Goal: Download file/media

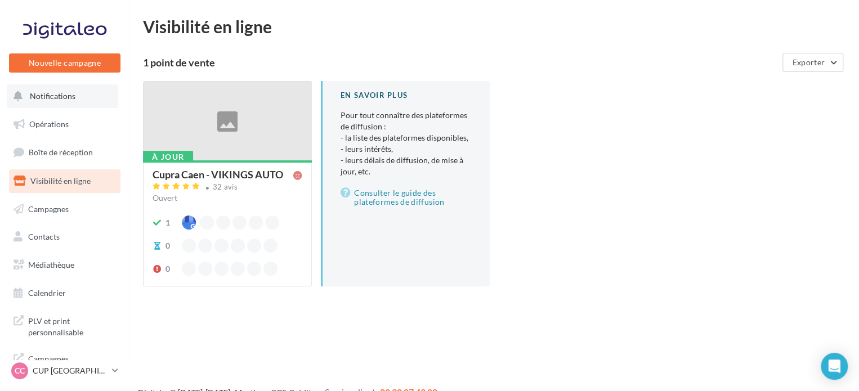
drag, startPoint x: 63, startPoint y: 105, endPoint x: 97, endPoint y: 104, distance: 33.8
click at [63, 105] on button "Notifications" at bounding box center [62, 96] width 111 height 24
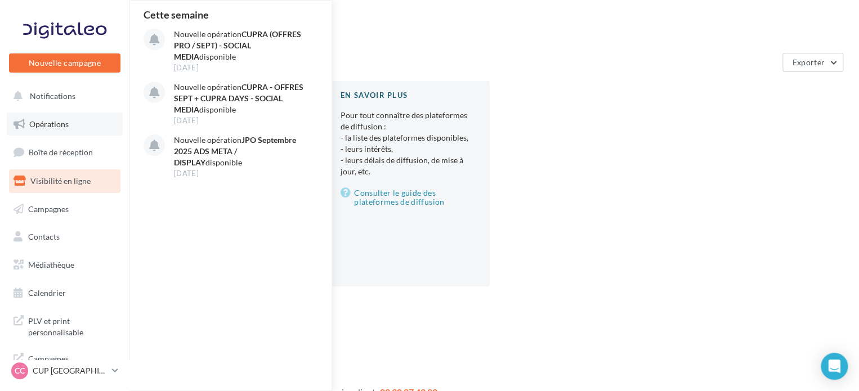
click at [68, 132] on link "Opérations" at bounding box center [65, 125] width 116 height 24
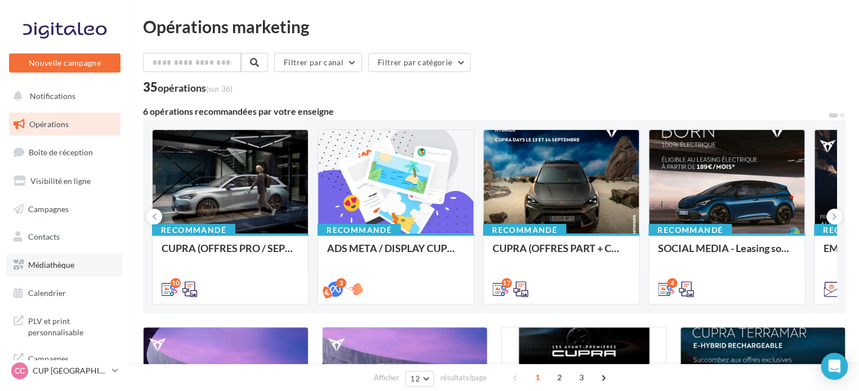
click at [66, 260] on span "Médiathèque" at bounding box center [51, 265] width 46 height 10
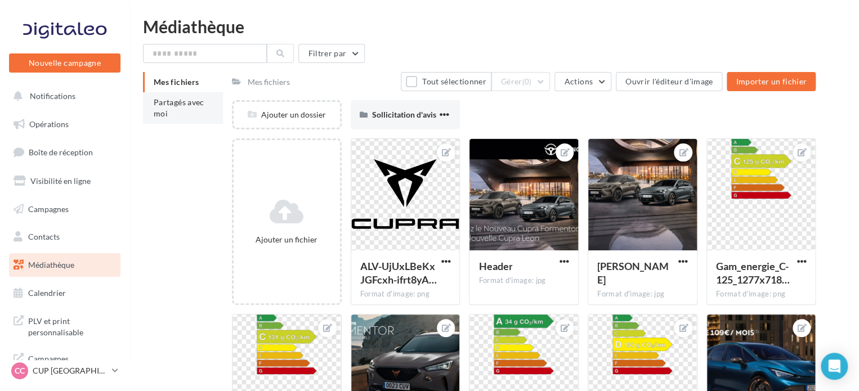
click at [182, 103] on span "Partagés avec moi" at bounding box center [179, 107] width 51 height 21
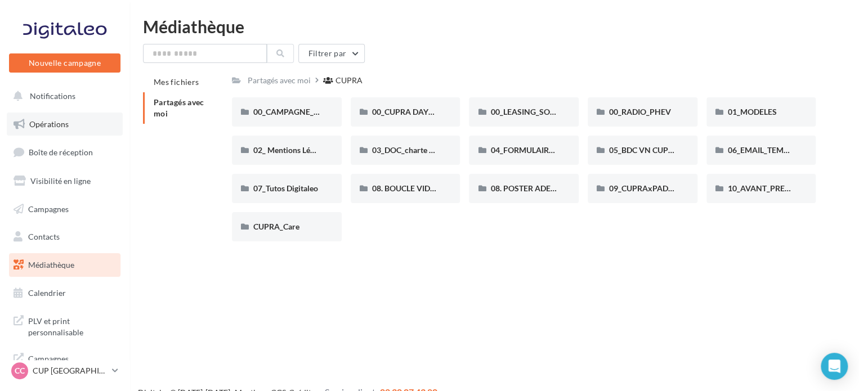
click at [47, 128] on span "Opérations" at bounding box center [48, 124] width 39 height 10
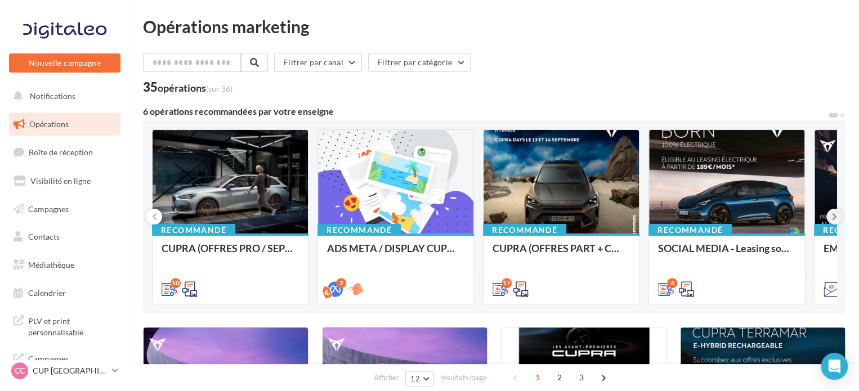
click at [828, 219] on button at bounding box center [834, 217] width 16 height 16
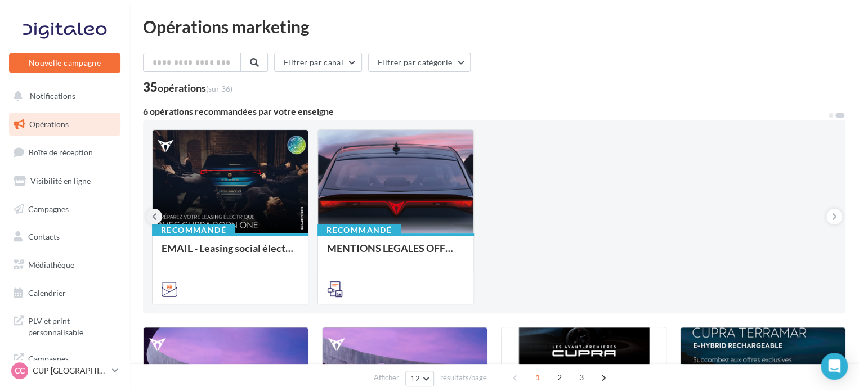
click at [153, 218] on icon at bounding box center [154, 216] width 5 height 11
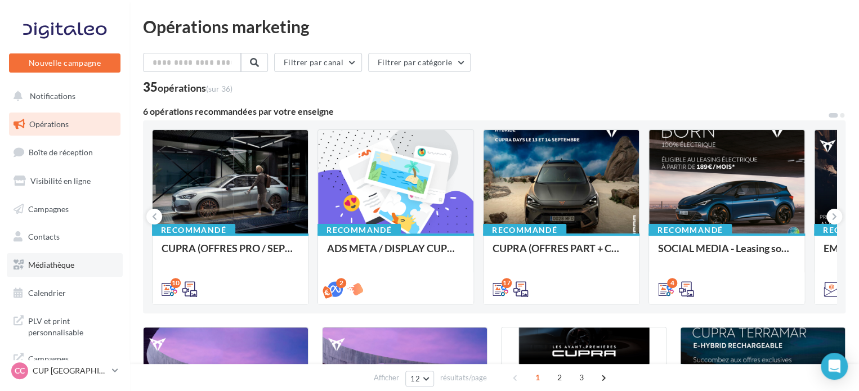
click at [58, 270] on span "Médiathèque" at bounding box center [51, 265] width 46 height 10
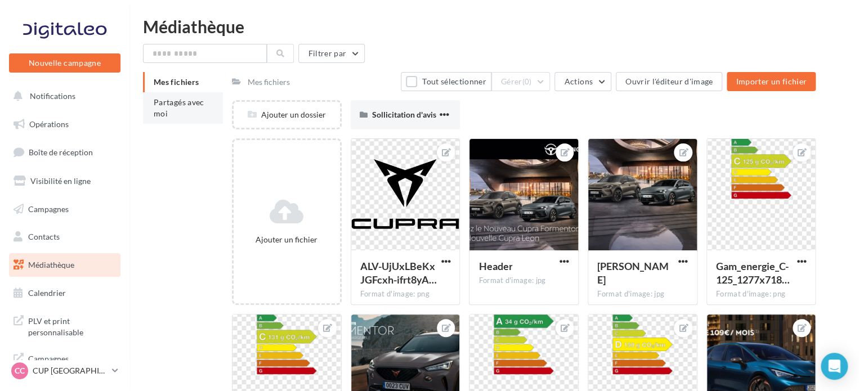
click at [186, 105] on span "Partagés avec moi" at bounding box center [179, 107] width 51 height 21
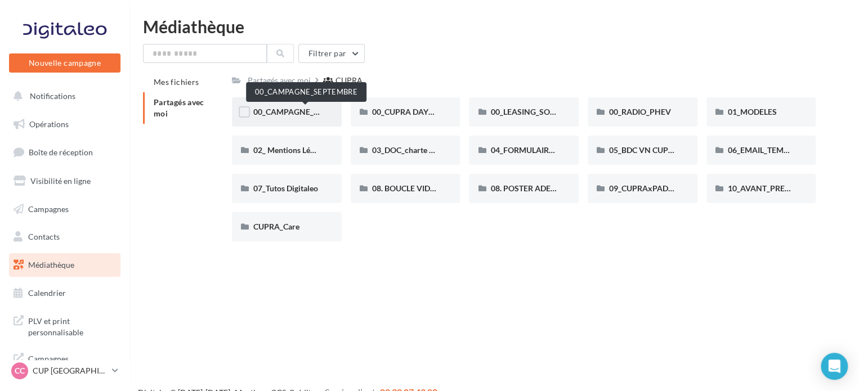
click at [293, 116] on span "00_CAMPAGNE_SEPTEMBRE" at bounding box center [305, 112] width 105 height 10
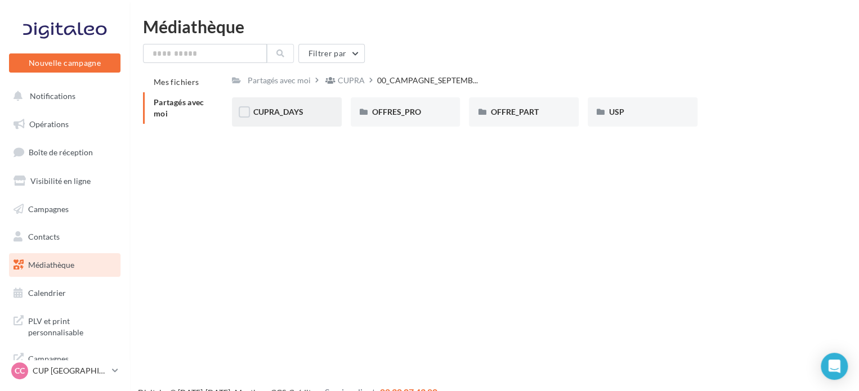
click at [308, 106] on div "CUPRA_DAYS" at bounding box center [286, 111] width 67 height 11
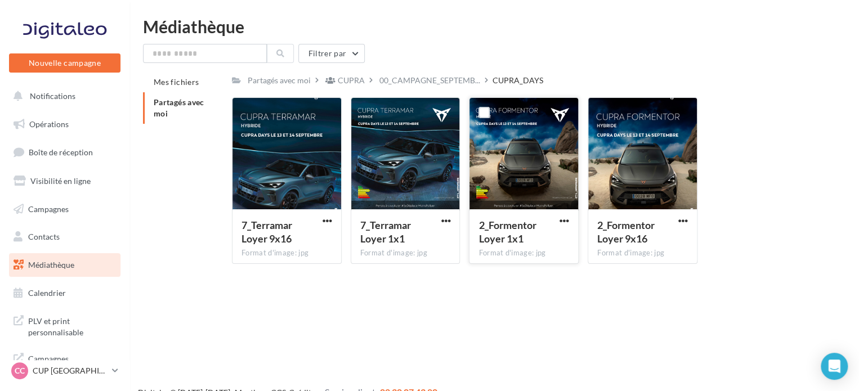
click at [572, 217] on div "2_Formentor Loyer 1x1 Format d'image: jpg" at bounding box center [523, 235] width 109 height 53
drag, startPoint x: 566, startPoint y: 220, endPoint x: 558, endPoint y: 228, distance: 11.5
click at [566, 220] on span "button" at bounding box center [564, 221] width 10 height 10
click at [514, 245] on button "Télécharger" at bounding box center [515, 242] width 113 height 29
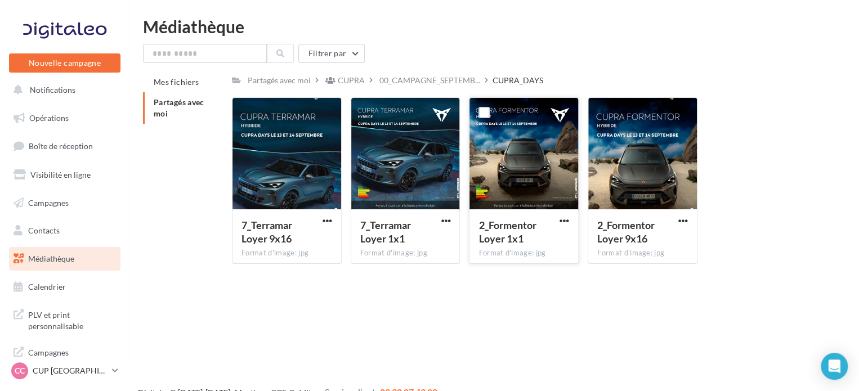
scroll to position [9, 0]
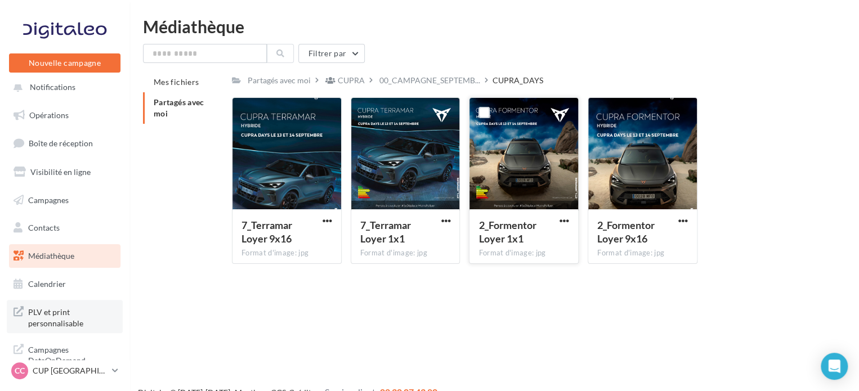
click at [47, 318] on span "PLV et print personnalisable" at bounding box center [72, 316] width 88 height 24
click at [75, 113] on link "Opérations" at bounding box center [65, 116] width 116 height 24
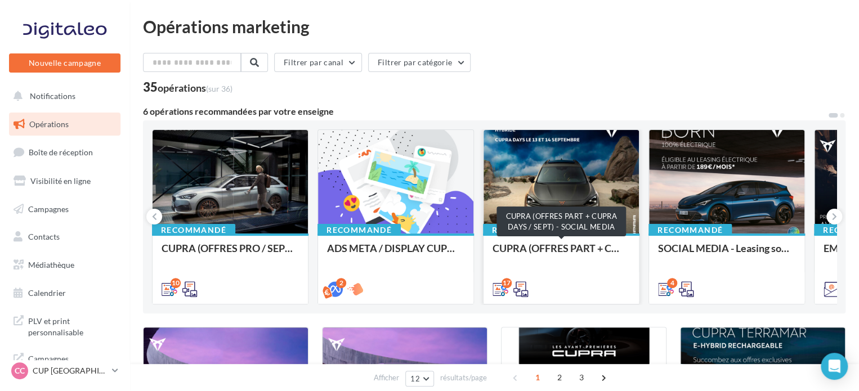
click at [533, 245] on div "CUPRA (OFFRES PART + CUPRA DAYS / SEPT) - SOCIAL MEDIA" at bounding box center [560, 254] width 137 height 23
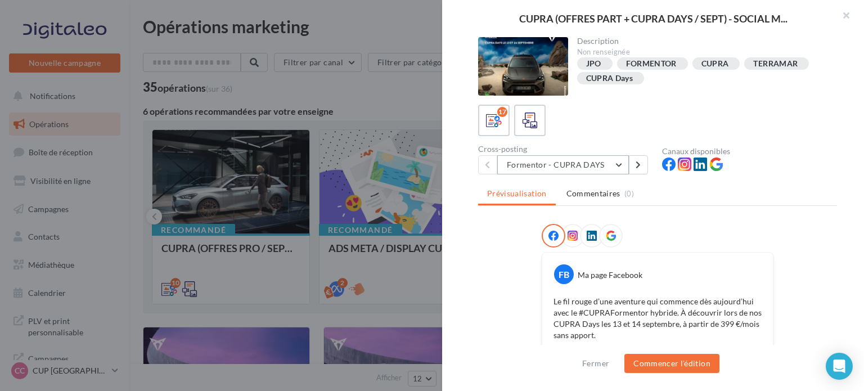
click at [613, 162] on button "Formentor - CUPRA DAYS" at bounding box center [563, 164] width 132 height 19
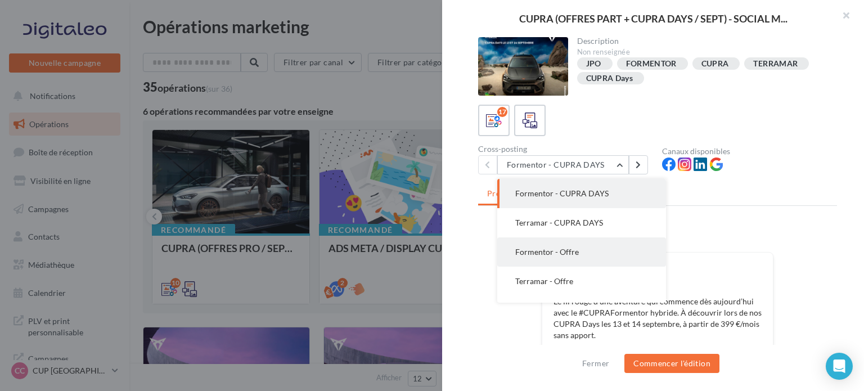
click at [602, 252] on button "Formentor - Offre" at bounding box center [581, 251] width 169 height 29
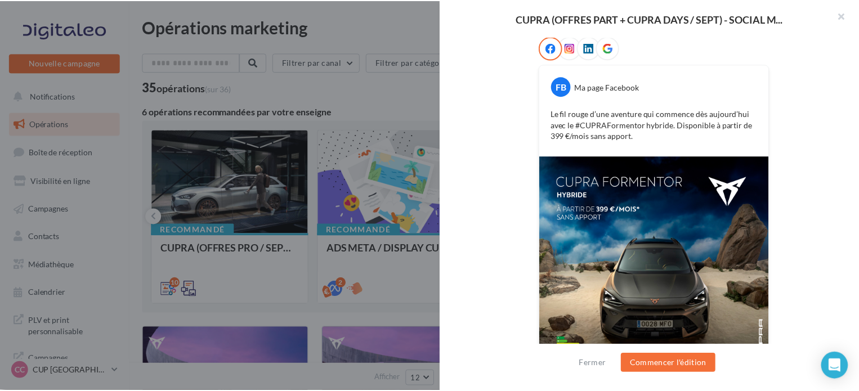
scroll to position [121, 0]
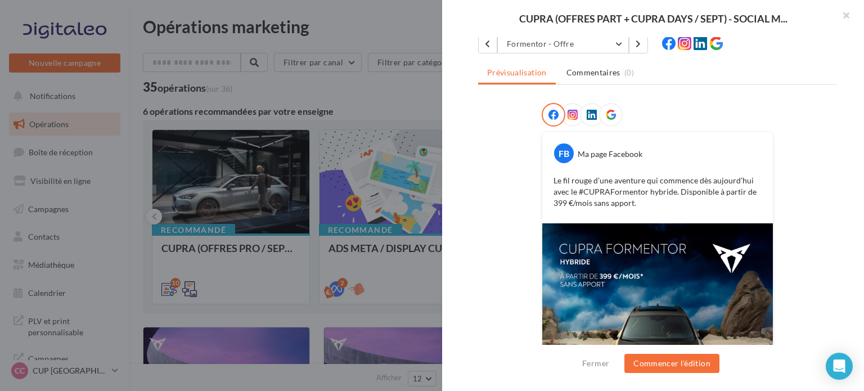
click at [328, 94] on div at bounding box center [432, 195] width 864 height 391
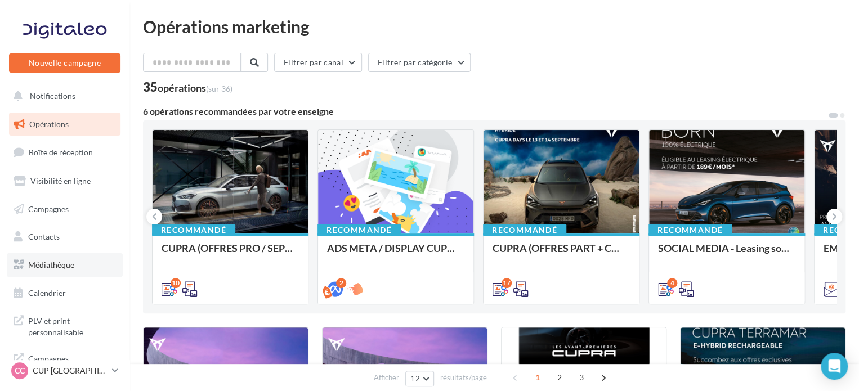
click at [59, 264] on span "Médiathèque" at bounding box center [51, 265] width 46 height 10
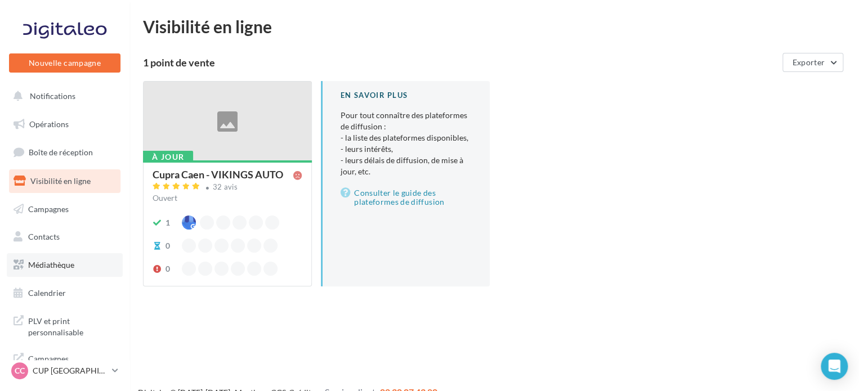
click at [39, 270] on link "Médiathèque" at bounding box center [65, 265] width 116 height 24
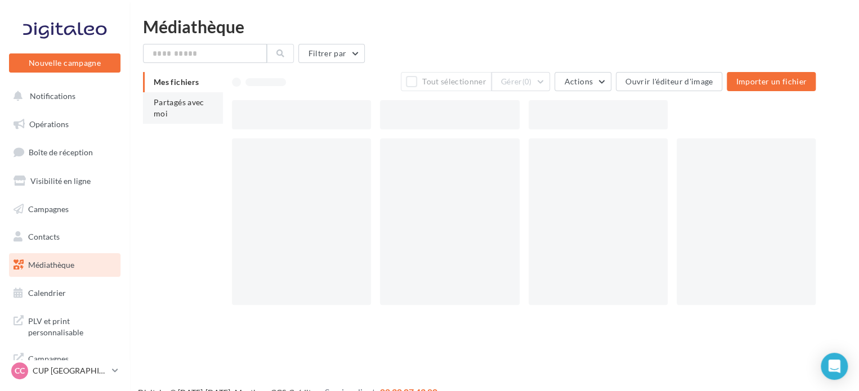
click at [189, 96] on li "Partagés avec moi" at bounding box center [183, 108] width 80 height 32
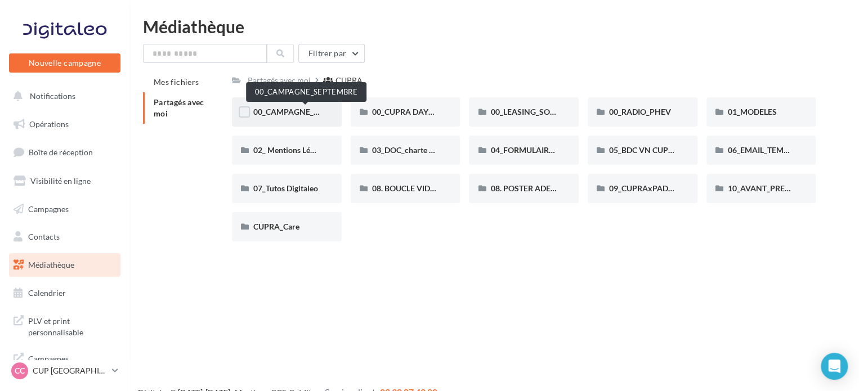
click at [308, 115] on span "00_CAMPAGNE_SEPTEMBRE" at bounding box center [305, 112] width 105 height 10
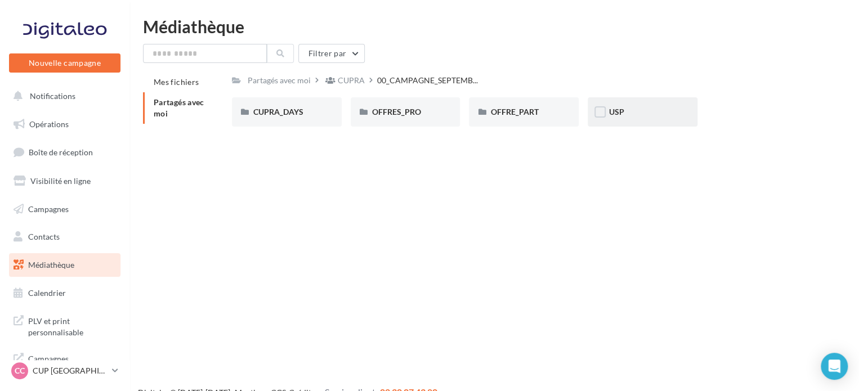
click at [646, 109] on div "USP" at bounding box center [642, 111] width 67 height 11
click at [288, 116] on span "CUPRA_DAYS" at bounding box center [278, 112] width 50 height 10
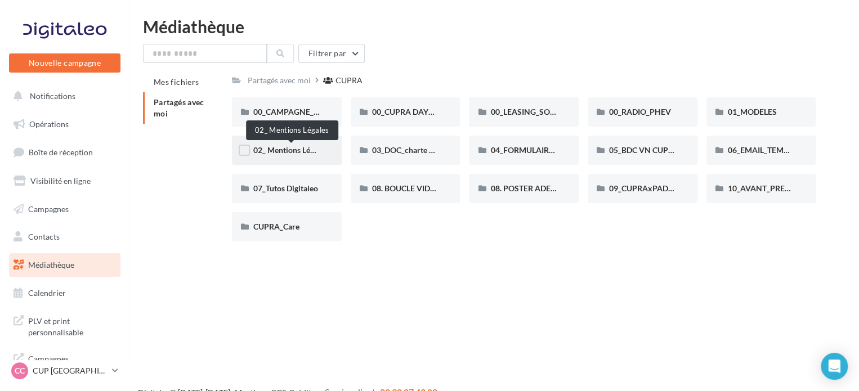
click at [271, 147] on span "02_ Mentions Légales" at bounding box center [290, 150] width 74 height 10
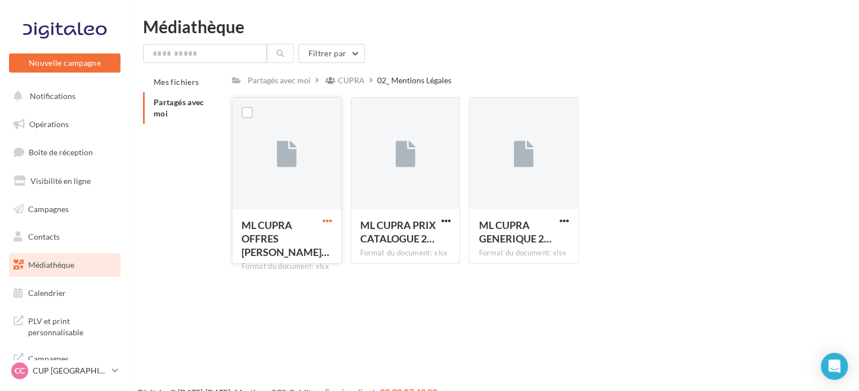
click at [329, 224] on span "button" at bounding box center [327, 221] width 10 height 10
click at [277, 245] on button "Télécharger" at bounding box center [278, 242] width 113 height 29
click at [174, 95] on li "Partagés avec moi" at bounding box center [183, 108] width 80 height 32
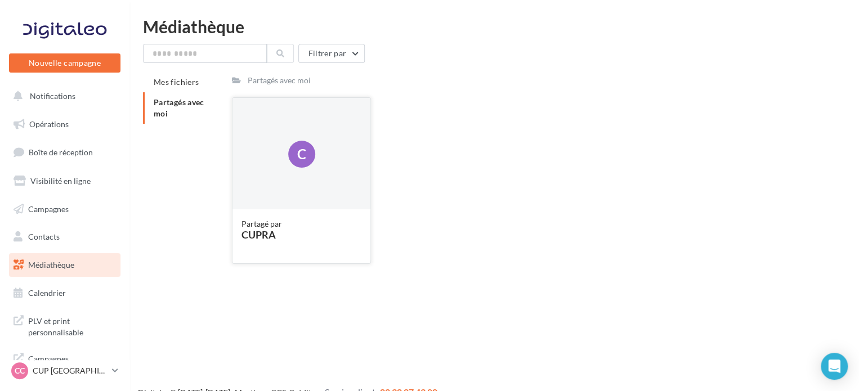
click at [290, 158] on div "C" at bounding box center [301, 154] width 27 height 27
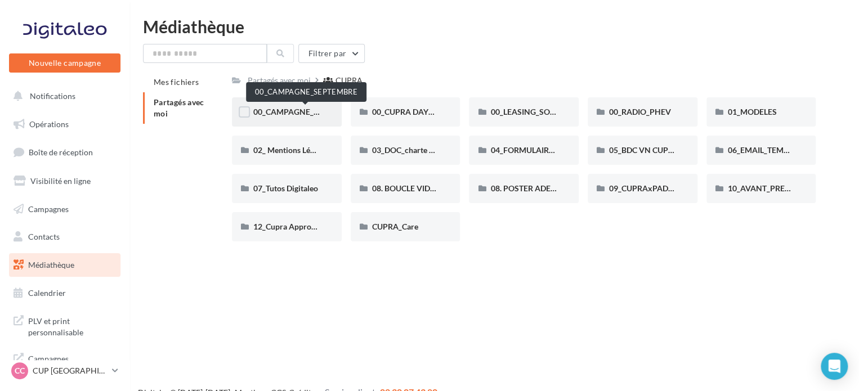
click at [313, 111] on span "00_CAMPAGNE_SEPTEMBRE" at bounding box center [305, 112] width 105 height 10
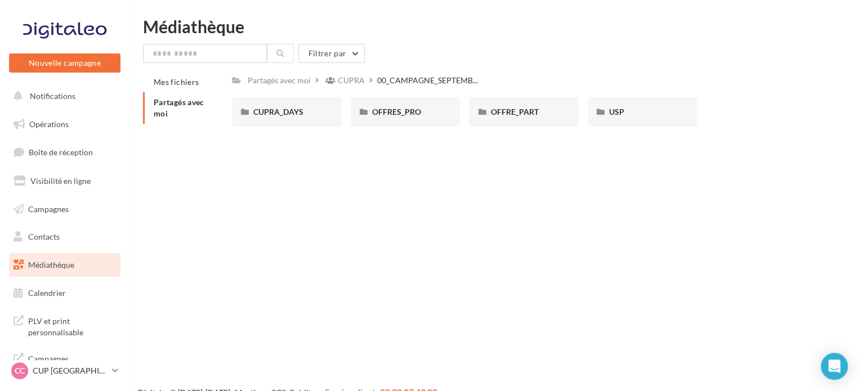
click at [313, 111] on div "CUPRA_DAYS" at bounding box center [286, 111] width 67 height 11
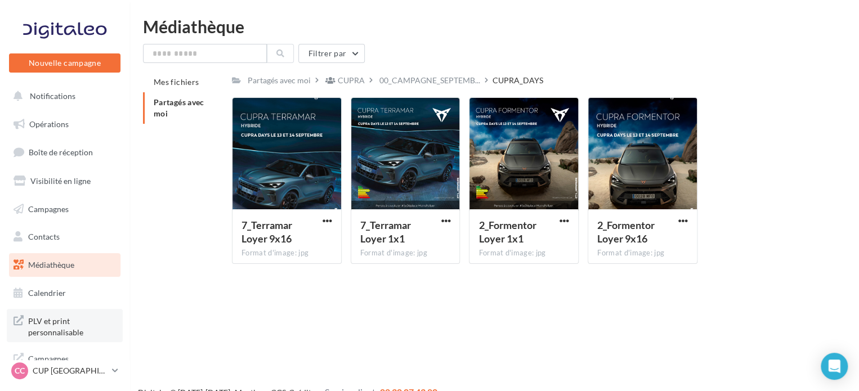
click at [52, 325] on span "PLV et print personnalisable" at bounding box center [72, 325] width 88 height 24
